Goal: Information Seeking & Learning: Learn about a topic

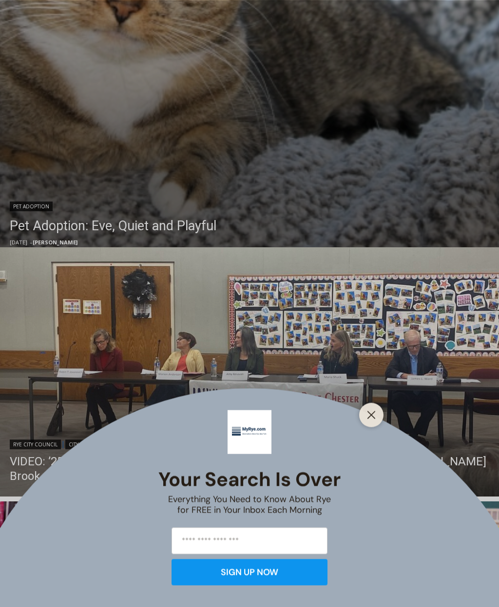
scroll to position [528, 0]
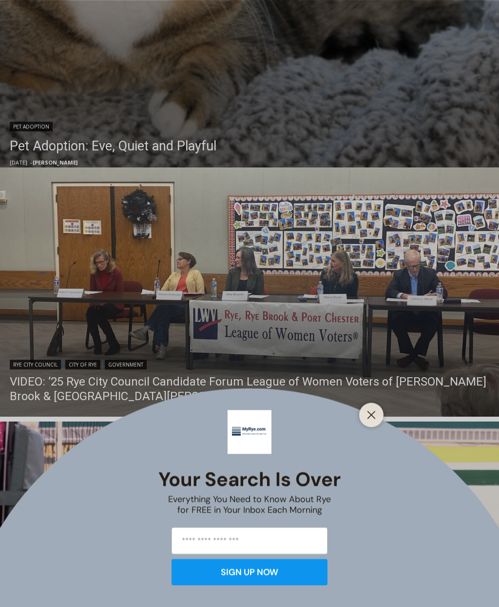
click at [333, 427] on div at bounding box center [371, 415] width 24 height 24
click at [333, 422] on button "Close" at bounding box center [371, 415] width 14 height 14
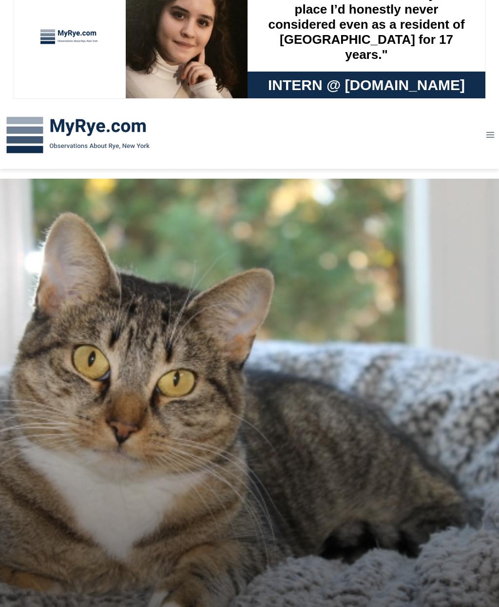
scroll to position [0, 0]
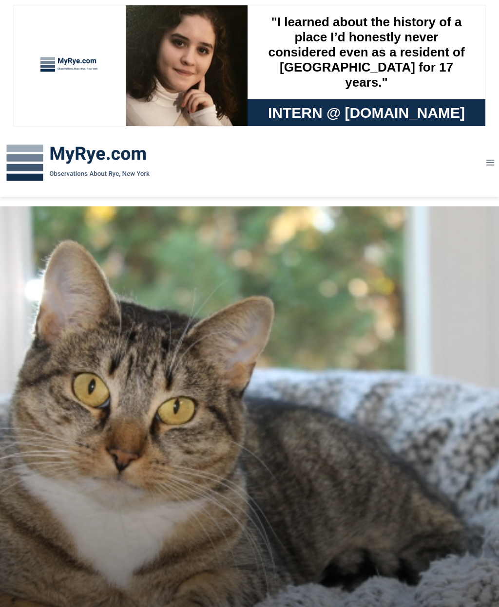
click at [333, 155] on button "Toggle Menu" at bounding box center [490, 162] width 18 height 15
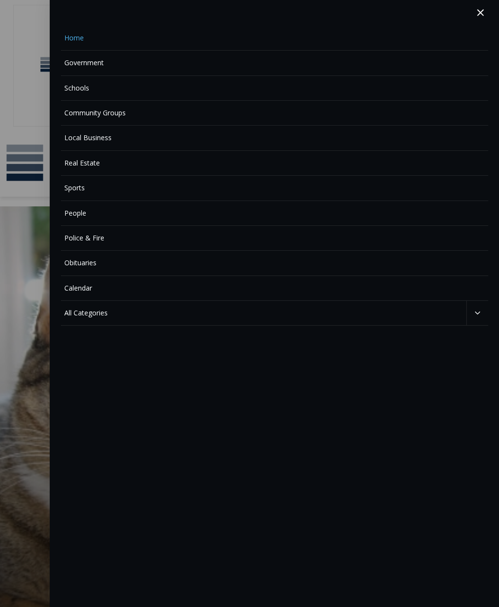
click at [74, 230] on link "Police & Fire" at bounding box center [274, 238] width 427 height 25
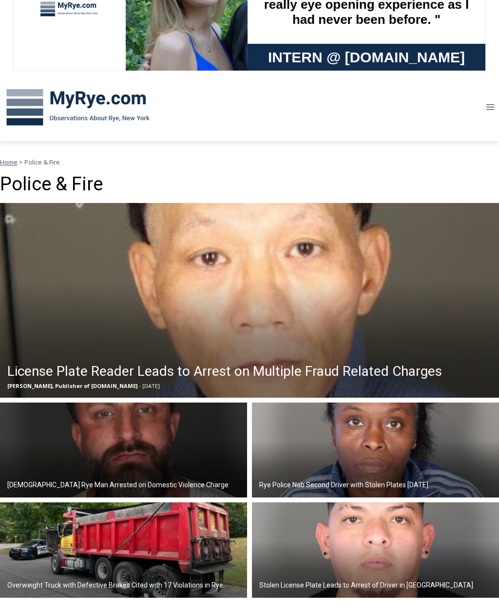
scroll to position [227, 0]
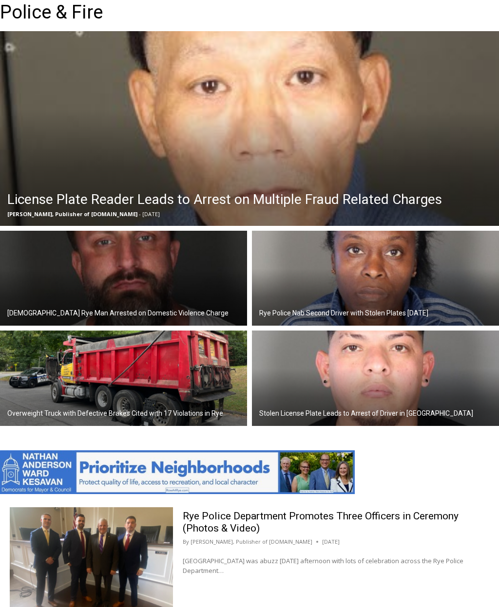
click at [61, 186] on img at bounding box center [249, 128] width 499 height 195
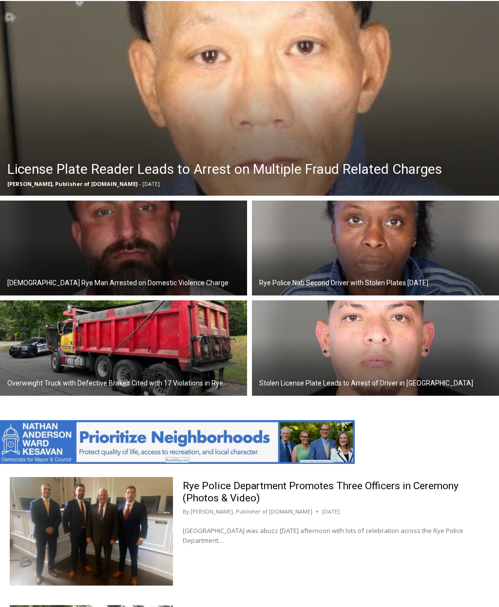
click at [91, 169] on h2 "License Plate Reader Leads to Arrest on Multiple Fraud Related Charges" at bounding box center [224, 169] width 434 height 20
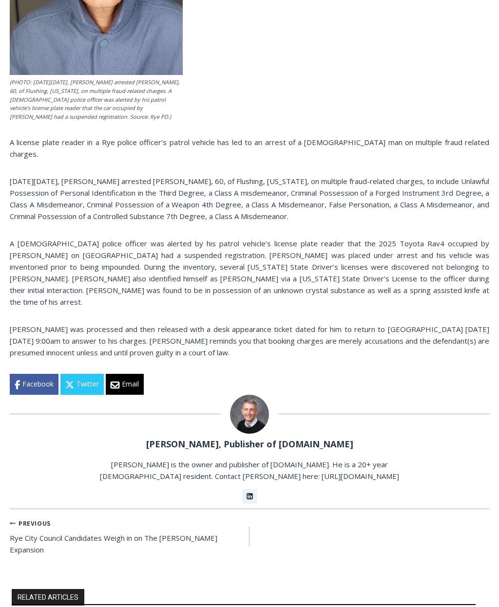
scroll to position [271, 0]
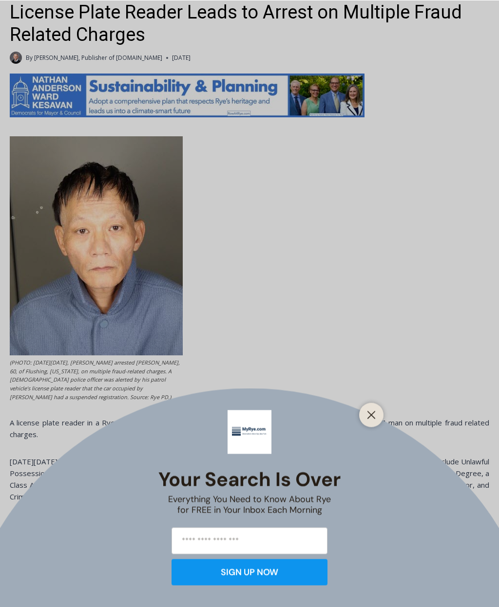
click at [377, 413] on button "Close" at bounding box center [371, 415] width 14 height 14
